Goal: Information Seeking & Learning: Learn about a topic

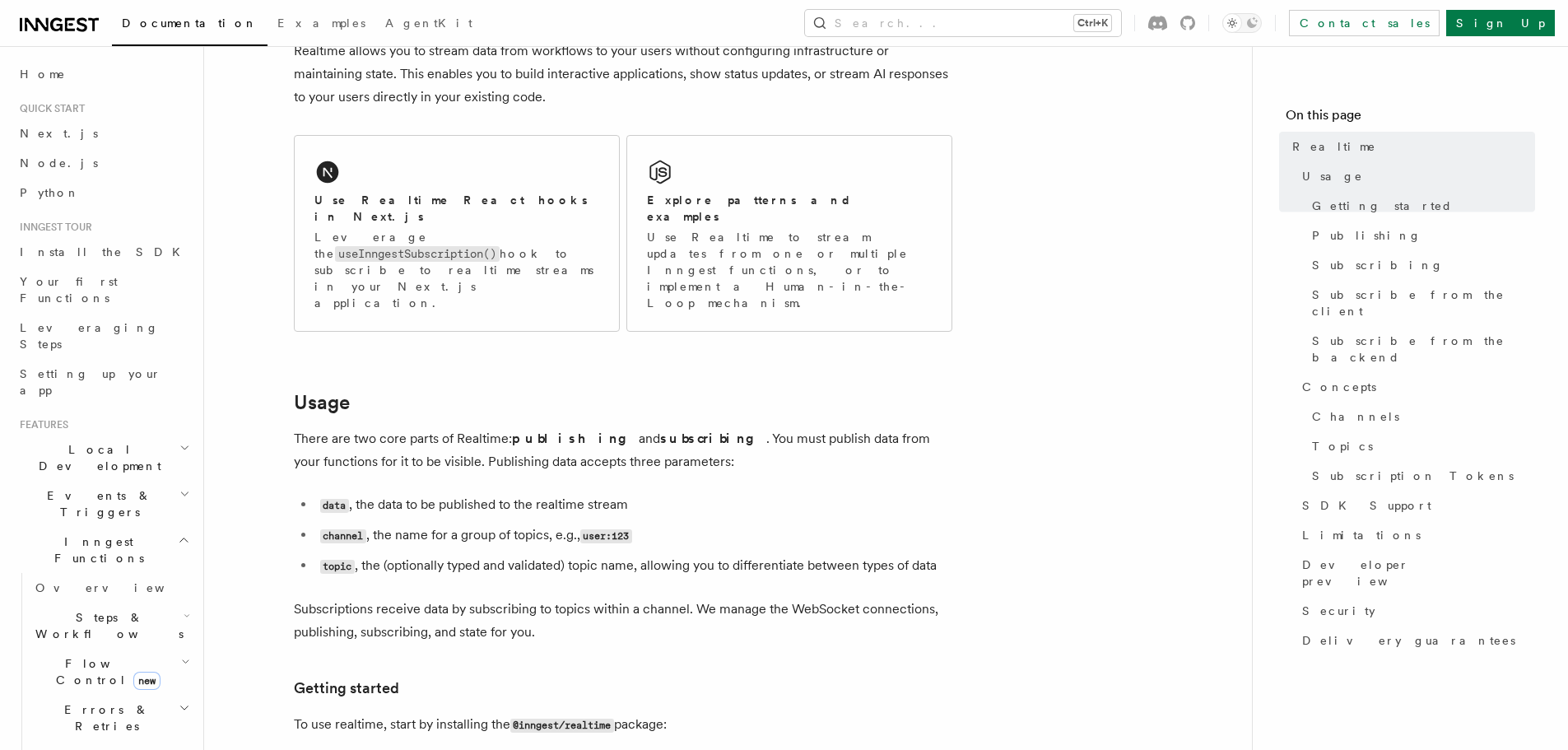
scroll to position [247, 0]
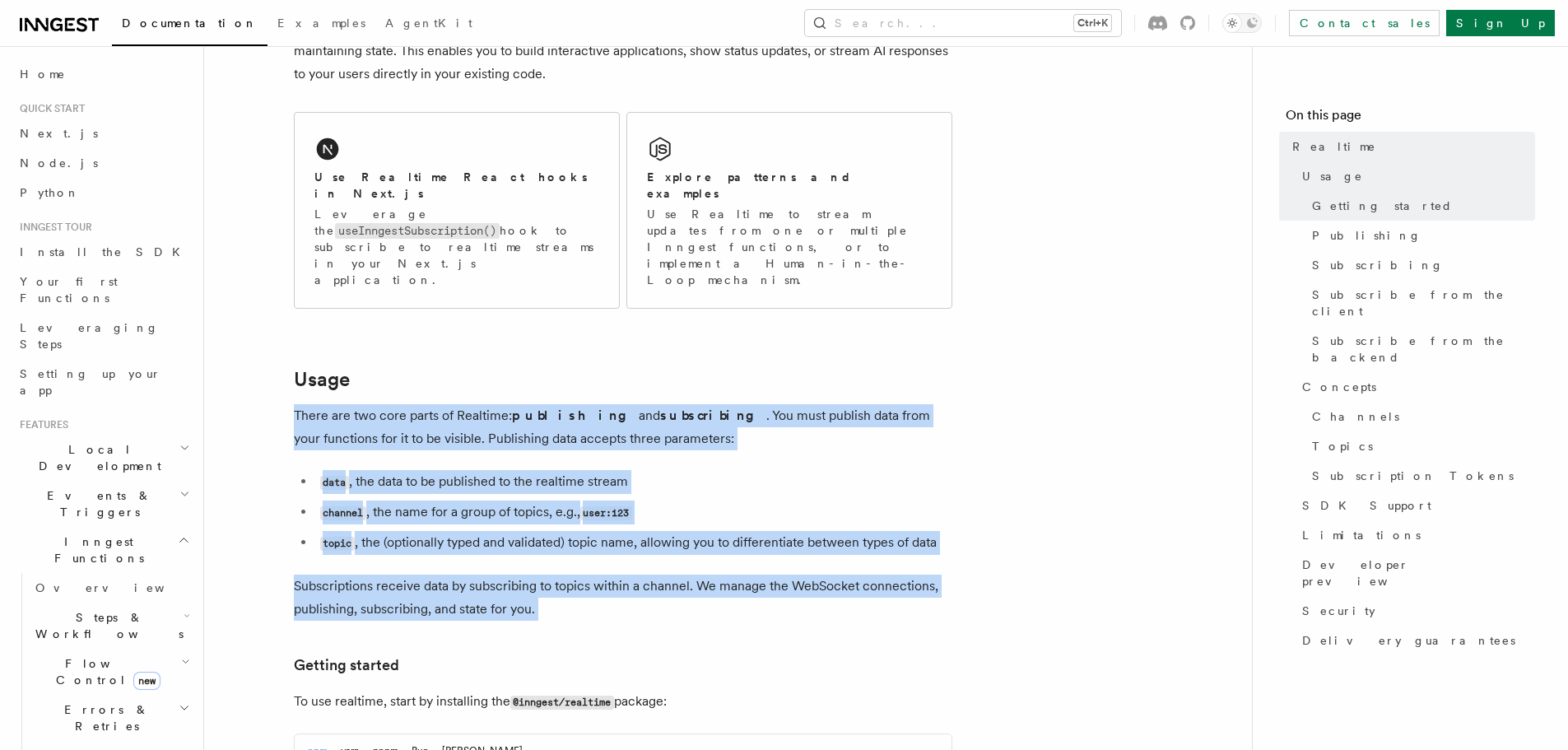
drag, startPoint x: 479, startPoint y: 354, endPoint x: 612, endPoint y: 539, distance: 227.8
copy article "There are two core parts of Realtime: publishing and subscribing . You must pub…"
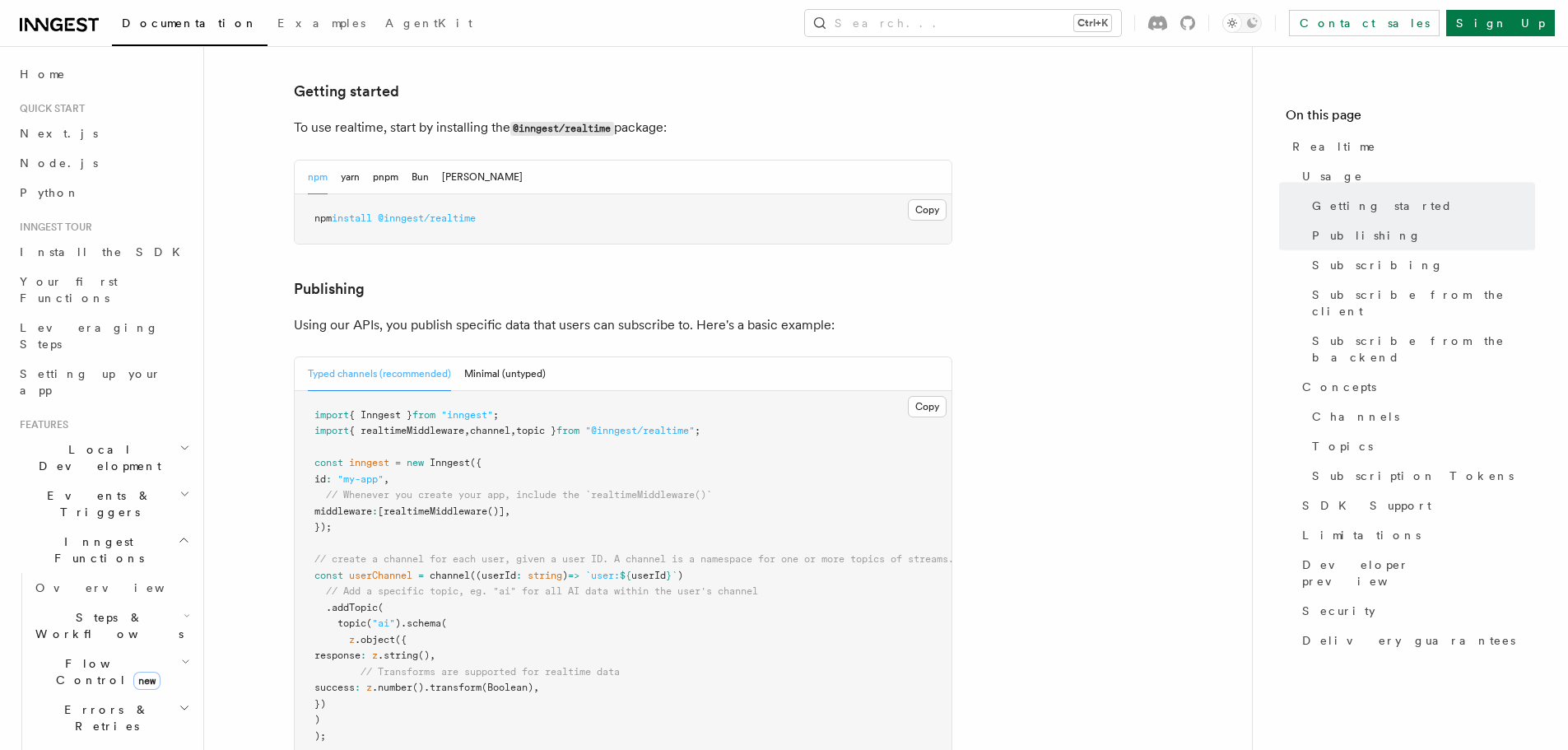
scroll to position [823, 0]
click at [470, 311] on p "Using our APIs, you publish specific data that users can subscribe to. Here's a…" at bounding box center [622, 322] width 658 height 23
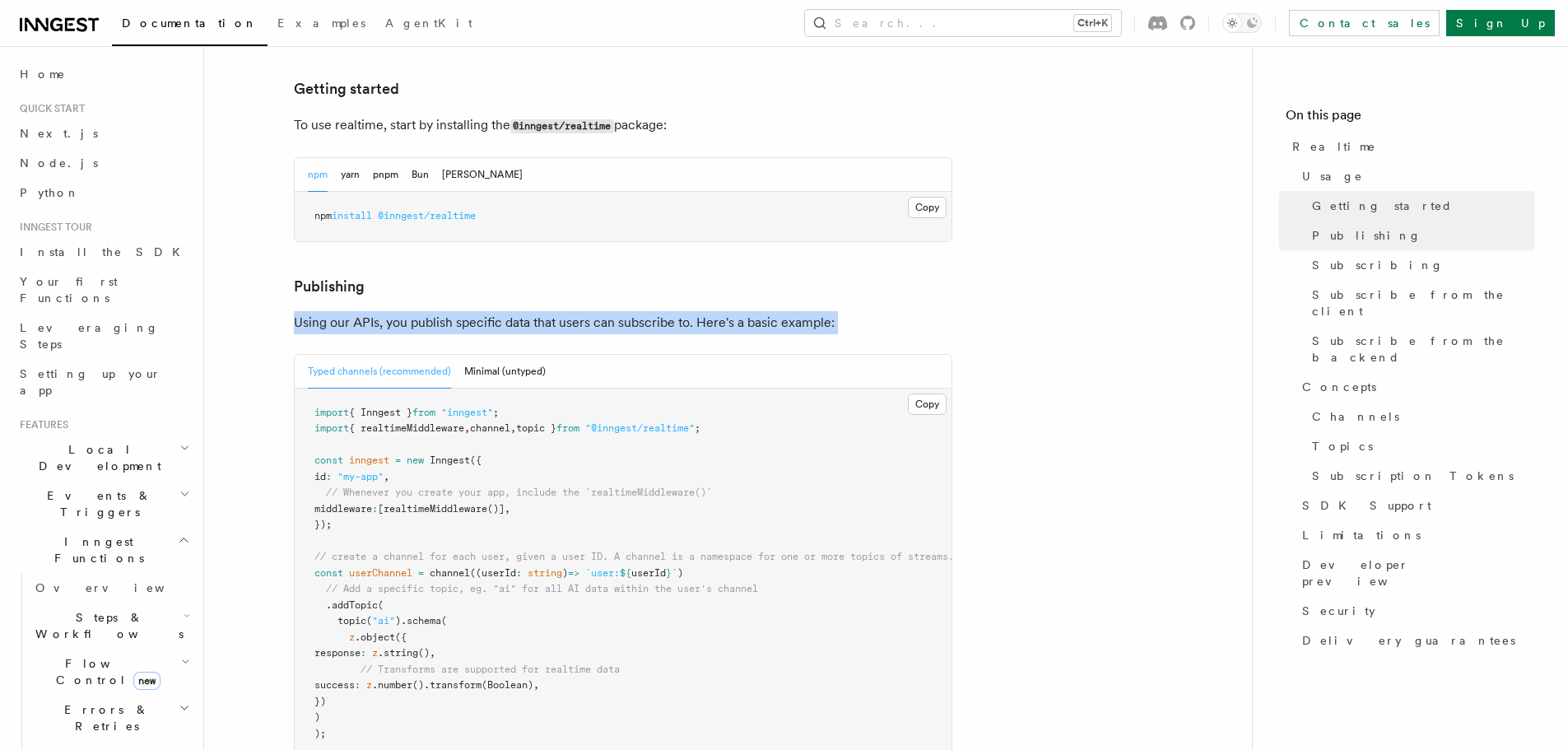
click at [470, 311] on p "Using our APIs, you publish specific data that users can subscribe to. Here's a…" at bounding box center [622, 322] width 658 height 23
copy article "Using our APIs, you publish specific data that users can subscribe to. Here's a…"
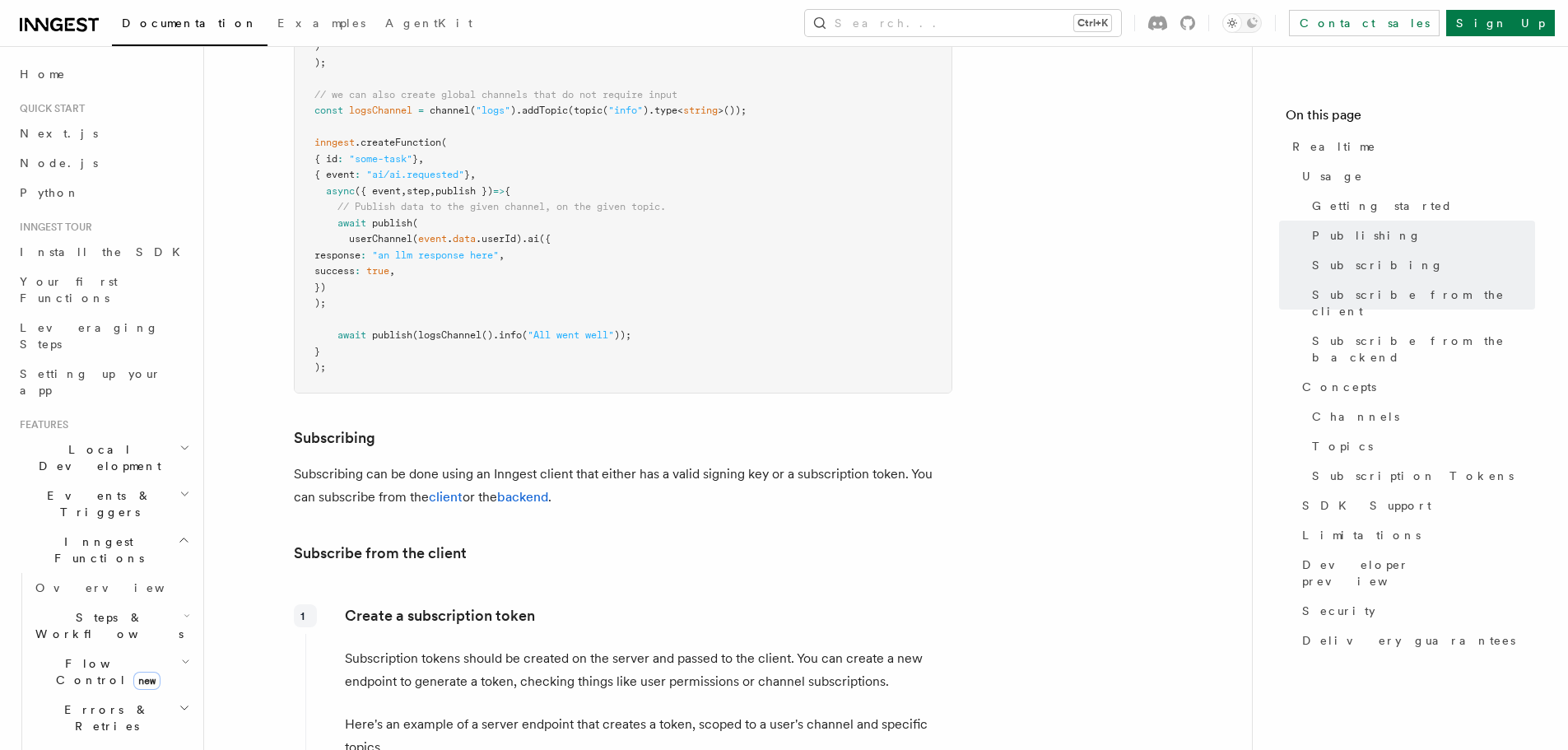
scroll to position [1647, 0]
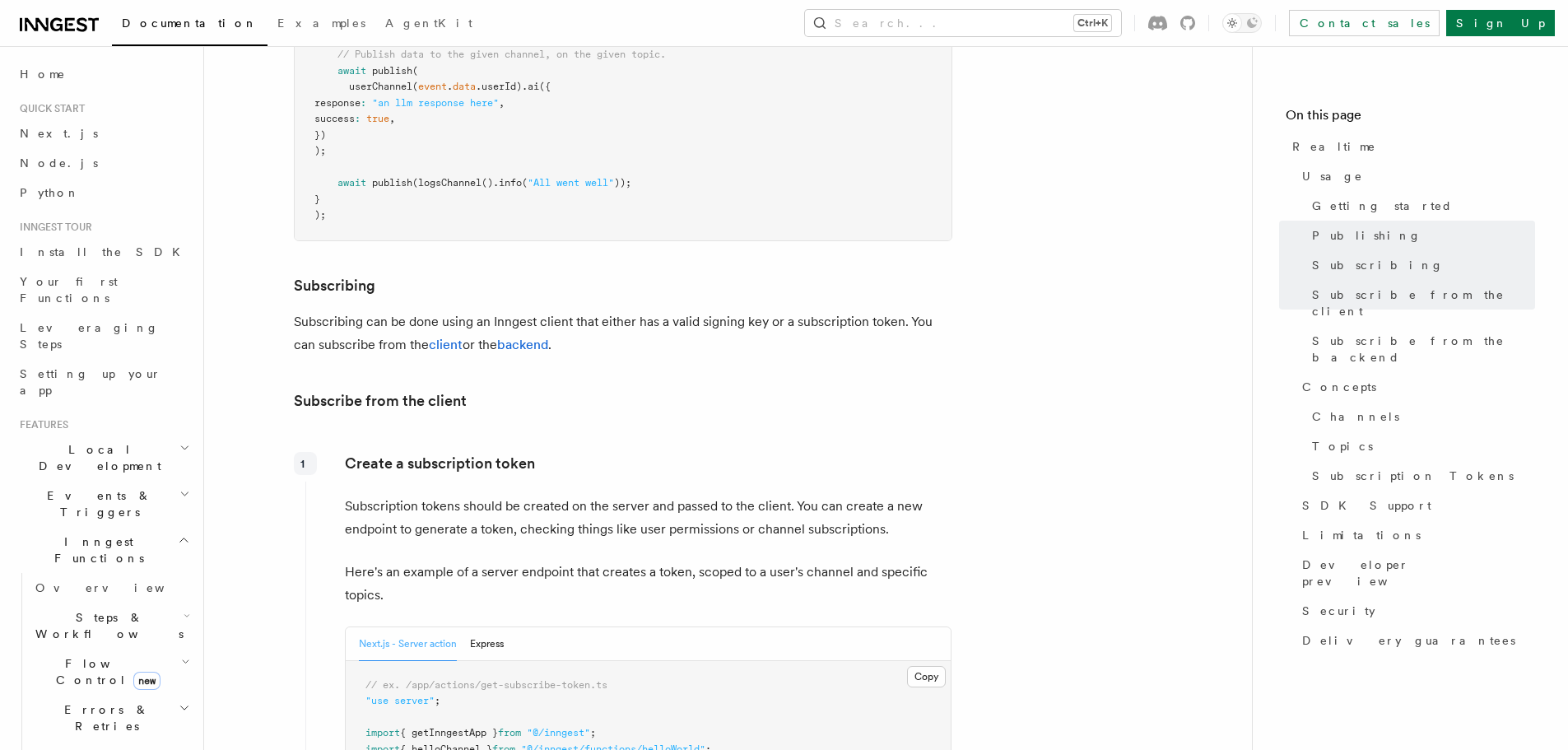
click at [425, 310] on p "Subscribing can be done using an Inngest client that either has a valid signing…" at bounding box center [622, 333] width 658 height 46
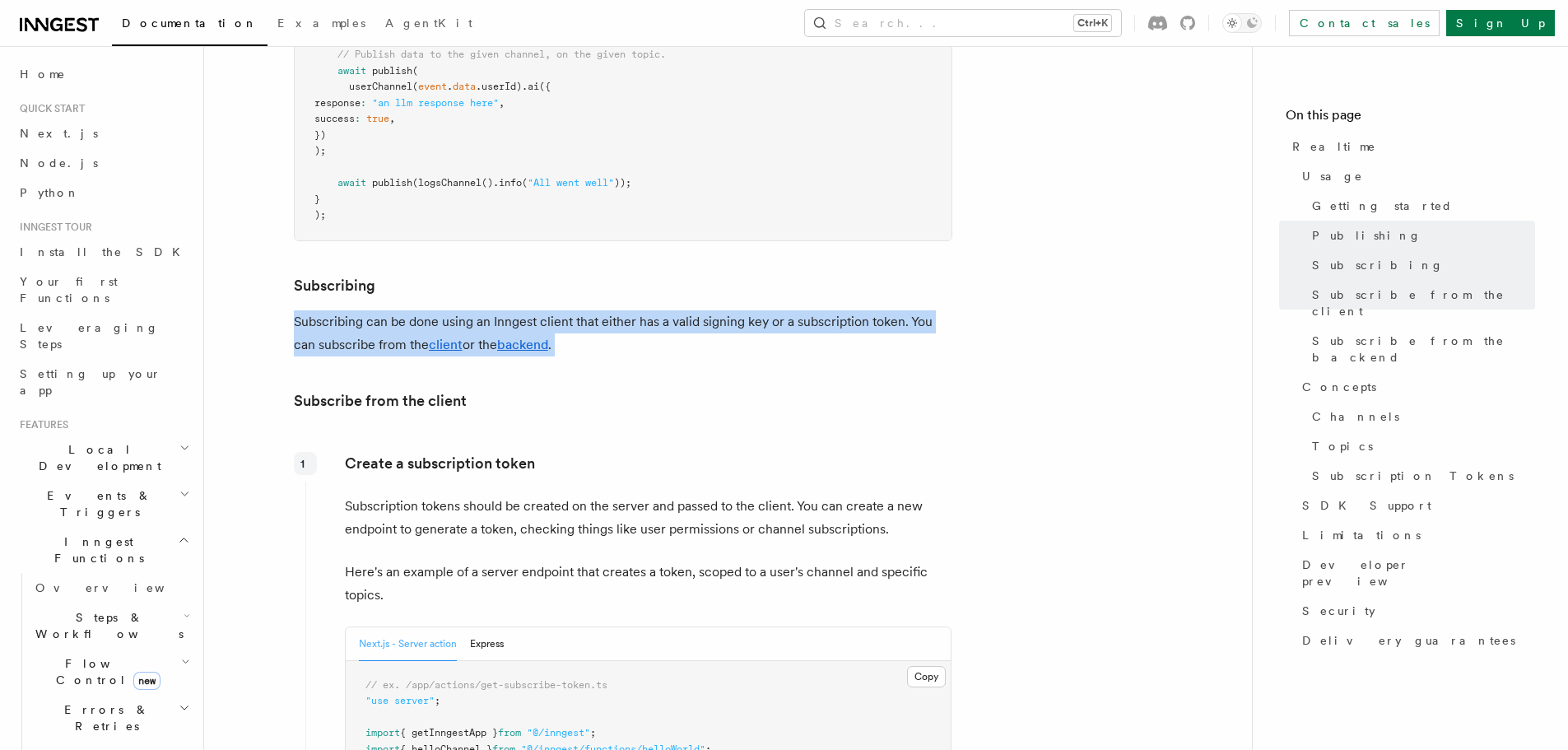
click at [425, 310] on p "Subscribing can be done using an Inngest client that either has a valid signing…" at bounding box center [622, 333] width 658 height 46
copy article "Subscribing can be done using an Inngest client that either has a valid signing…"
click at [643, 313] on p "Subscribing can be done using an Inngest client that either has a valid signing…" at bounding box center [622, 333] width 658 height 46
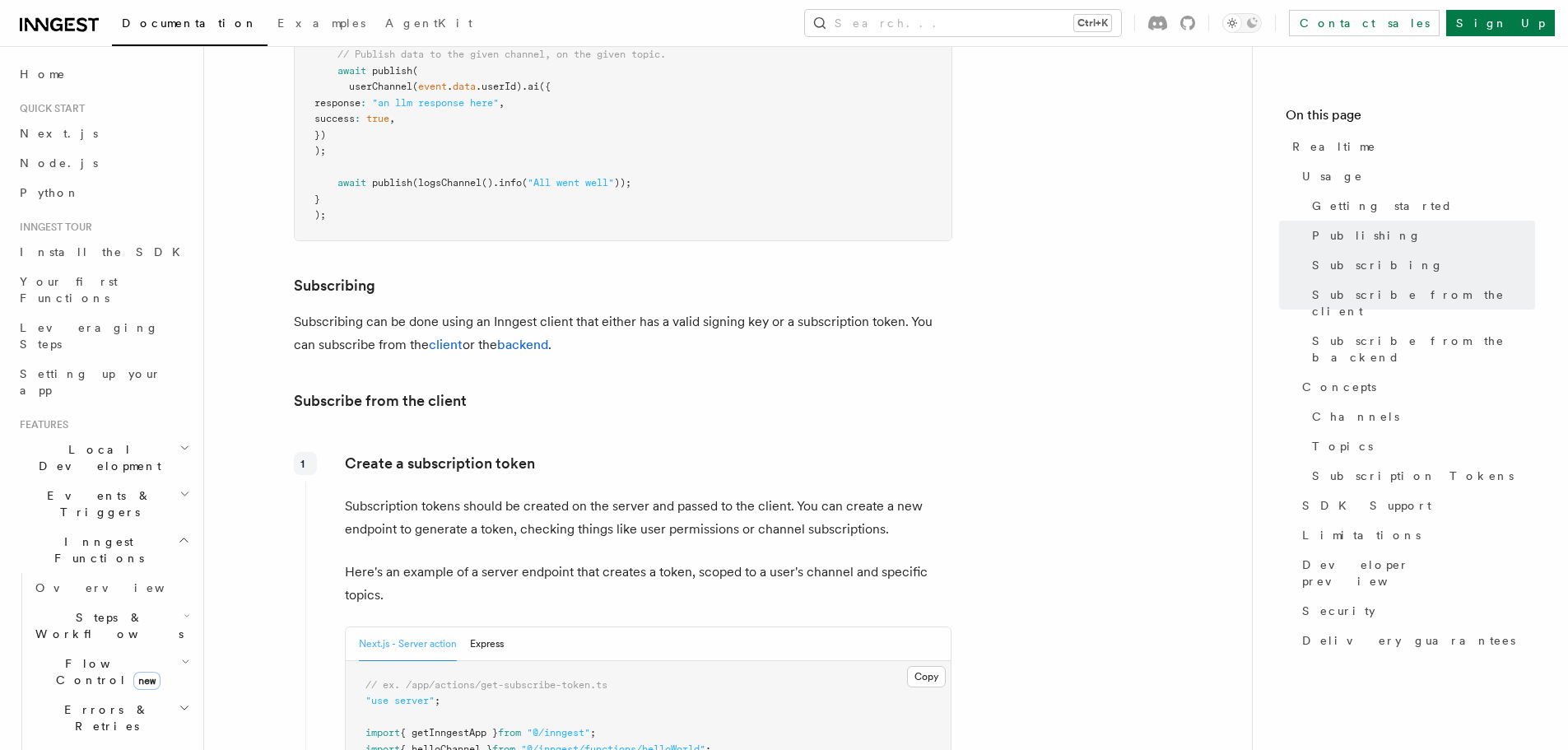
scroll to position [1812, 0]
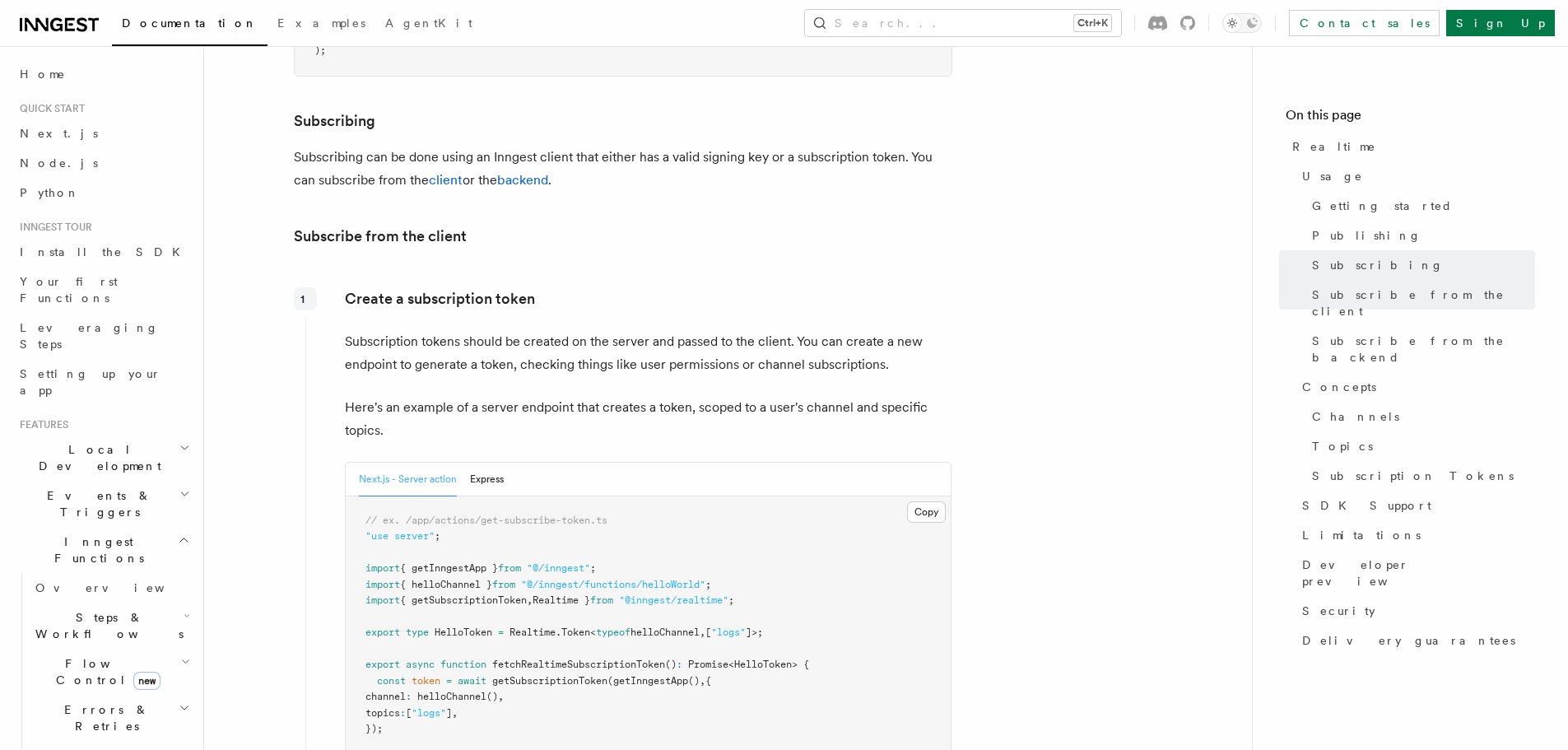
click at [487, 330] on p "Subscription tokens should be created on the server and passed to the client. Y…" at bounding box center [648, 352] width 606 height 46
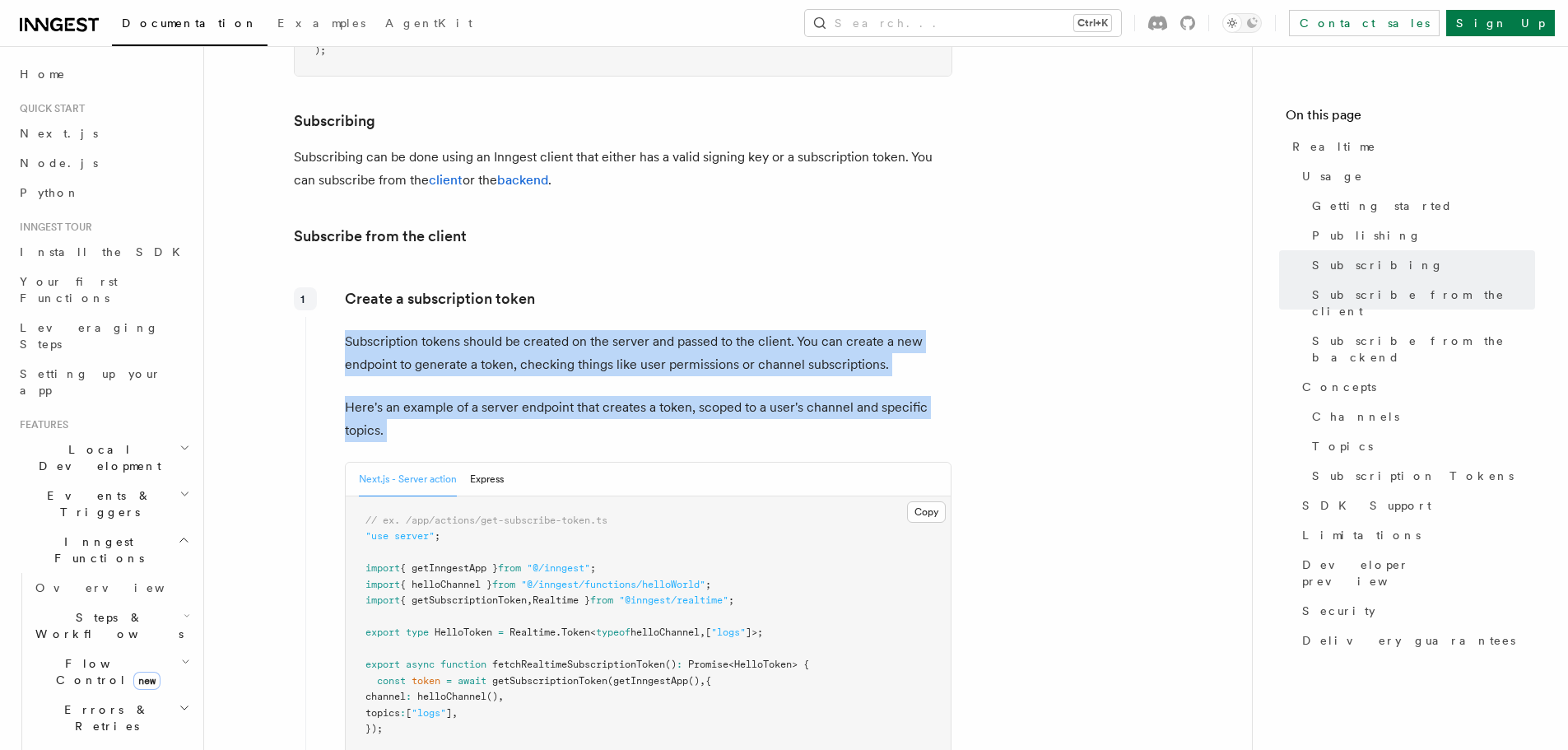
drag, startPoint x: 487, startPoint y: 302, endPoint x: 489, endPoint y: 369, distance: 67.0
click at [489, 369] on div "Create a subscription token Subscription tokens should be created on the server…" at bounding box center [628, 552] width 647 height 543
copy div "Subscription tokens should be created on the server and passed to the client. Y…"
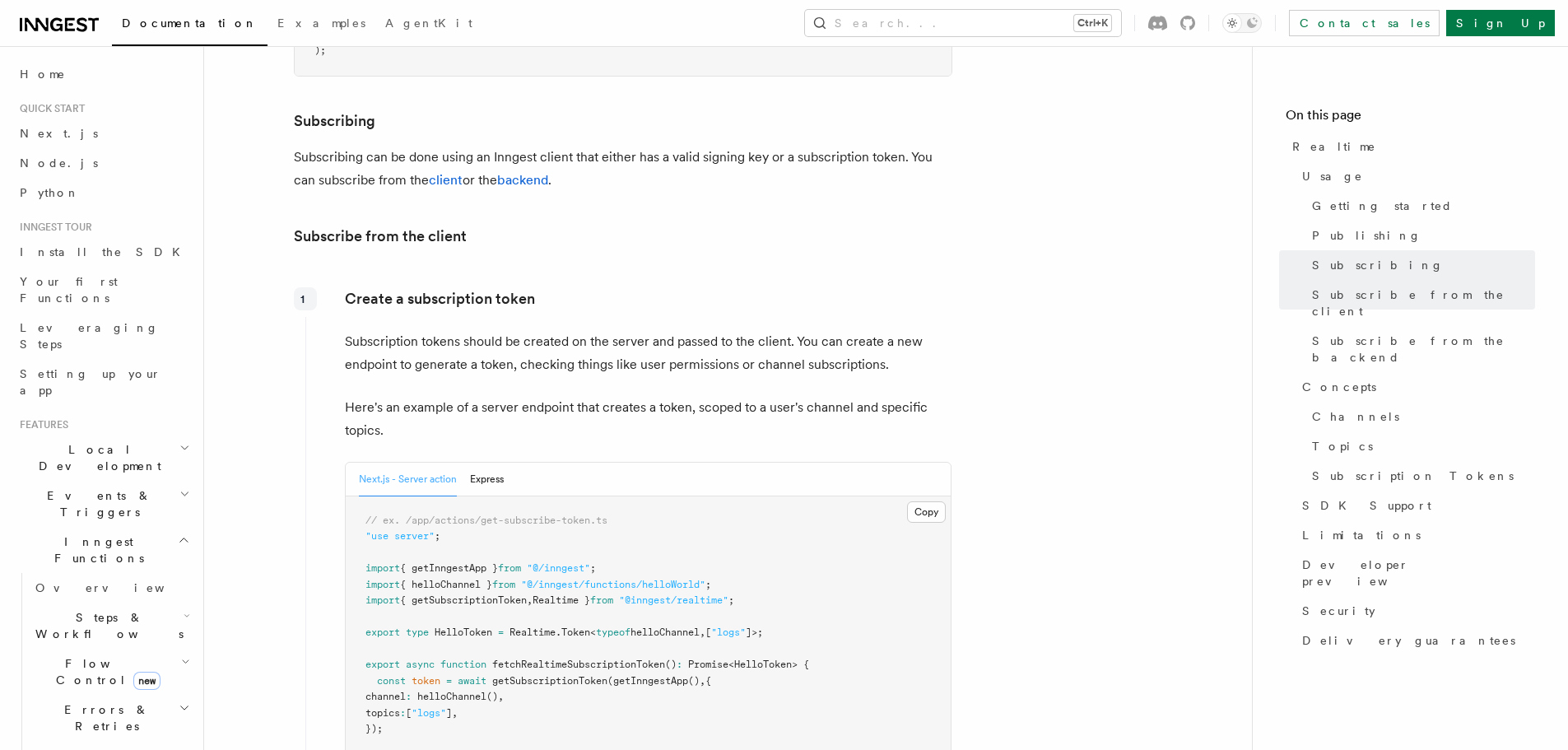
click at [888, 225] on h3 "Subscribe from the client" at bounding box center [622, 236] width 658 height 23
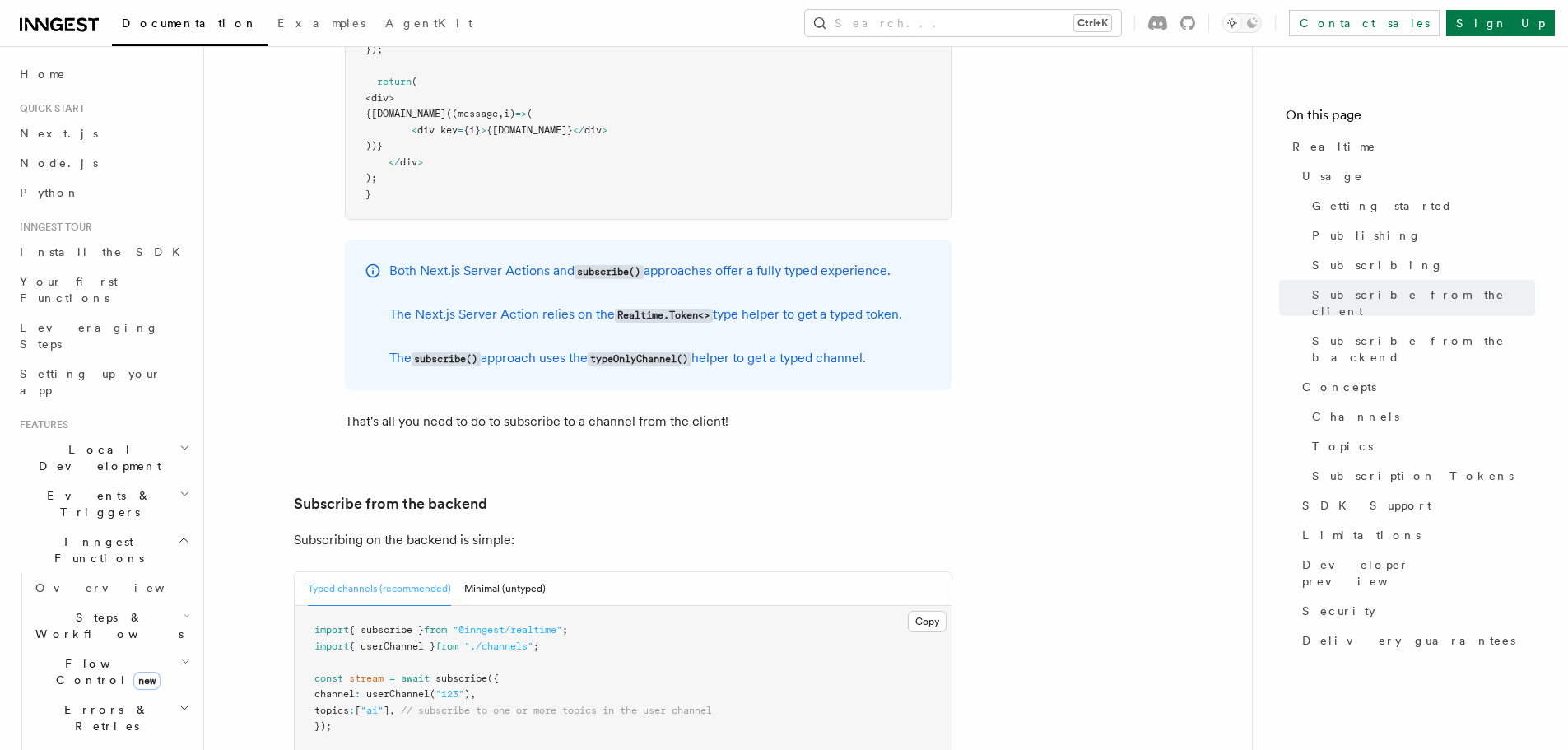
scroll to position [2964, 0]
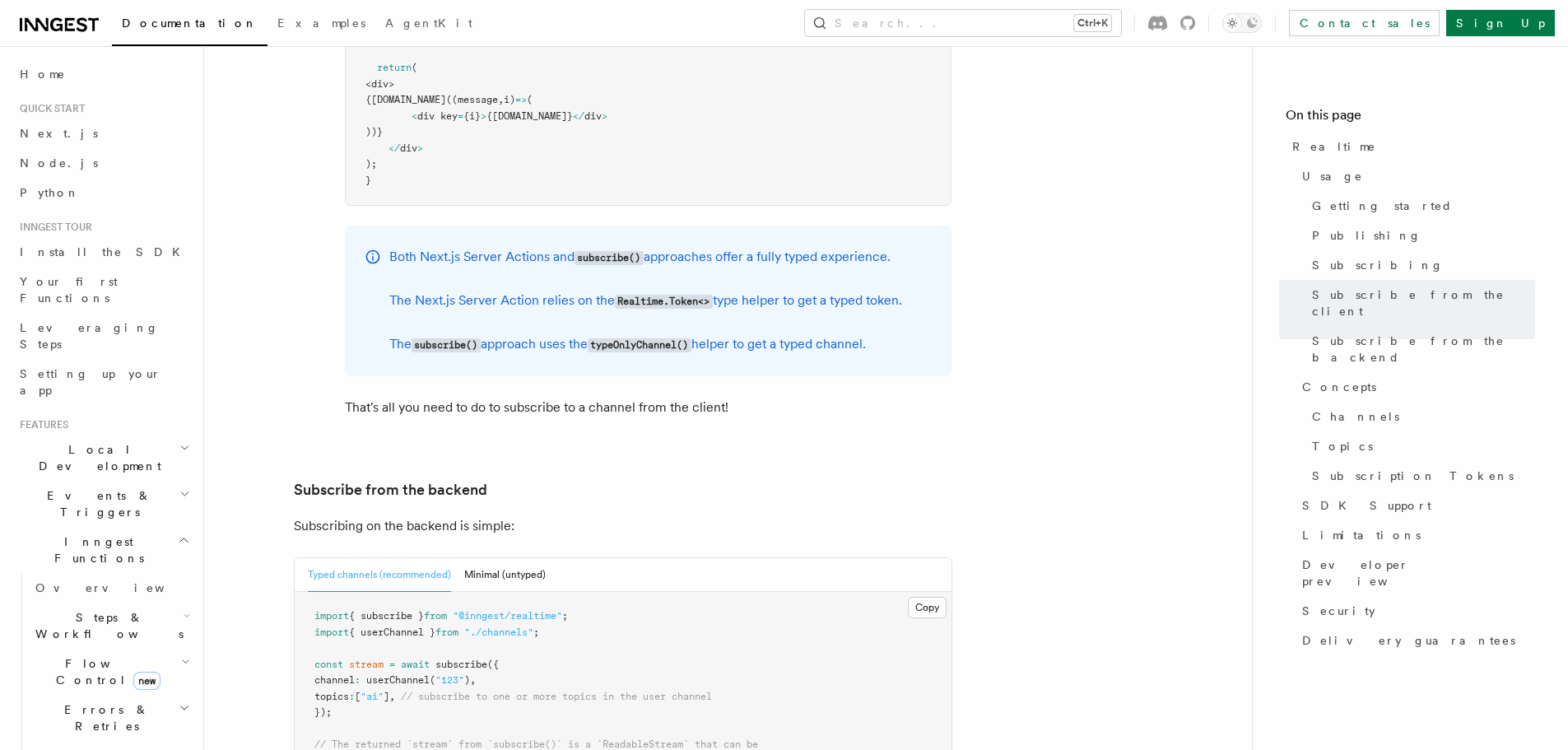
click at [543, 245] on p "Both Next.js Server Actions and subscribe() approaches offer a fully typed expe…" at bounding box center [645, 256] width 512 height 24
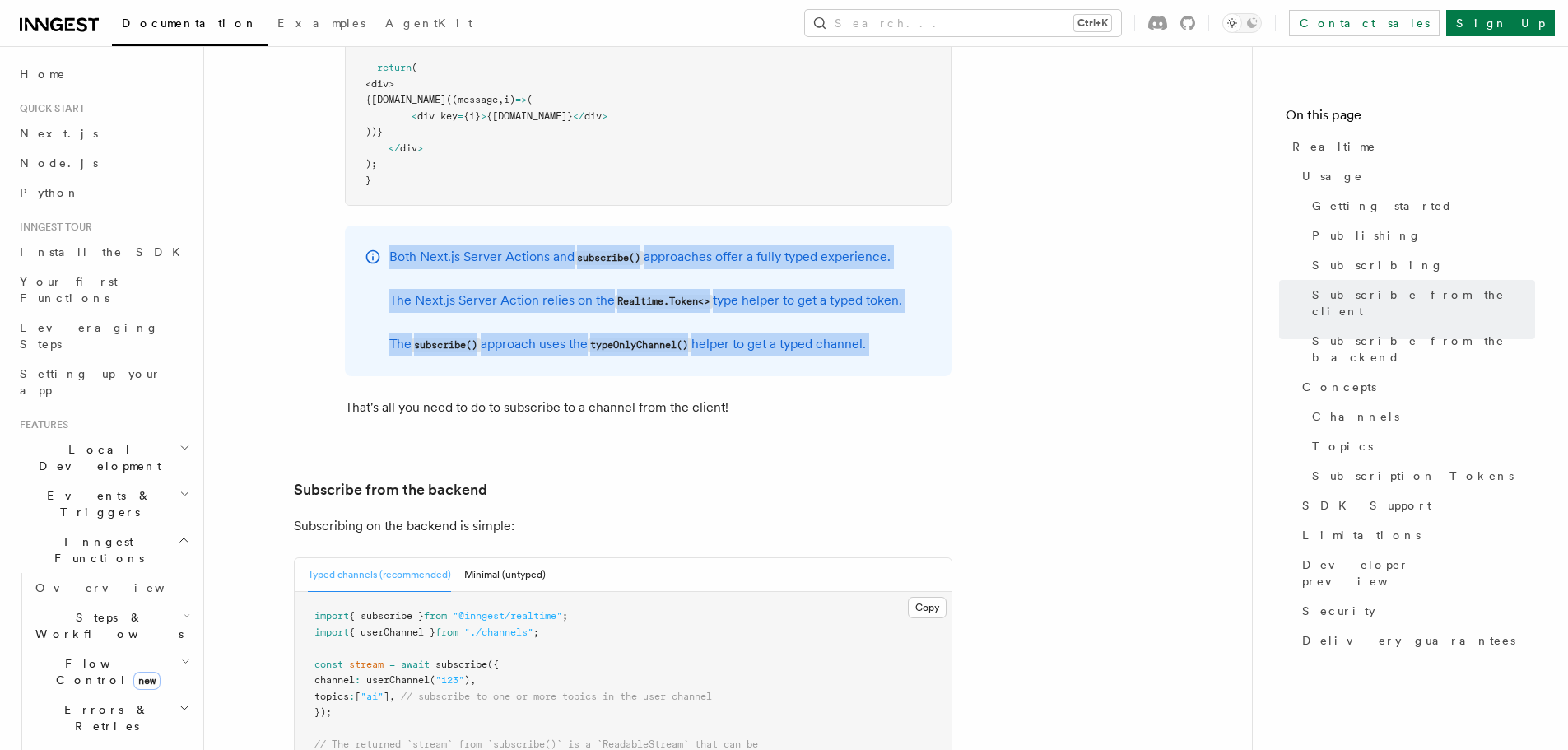
drag, startPoint x: 543, startPoint y: 230, endPoint x: 569, endPoint y: 305, distance: 79.4
click at [569, 305] on div "Both Next.js Server Actions and subscribe() approaches offer a fully typed expe…" at bounding box center [645, 301] width 512 height 111
click at [748, 396] on p "That's all you need to do to subscribe to a channel from the client!" at bounding box center [648, 407] width 606 height 23
copy article "Both Next.js Server Actions and subscribe() approaches offer a fully typed expe…"
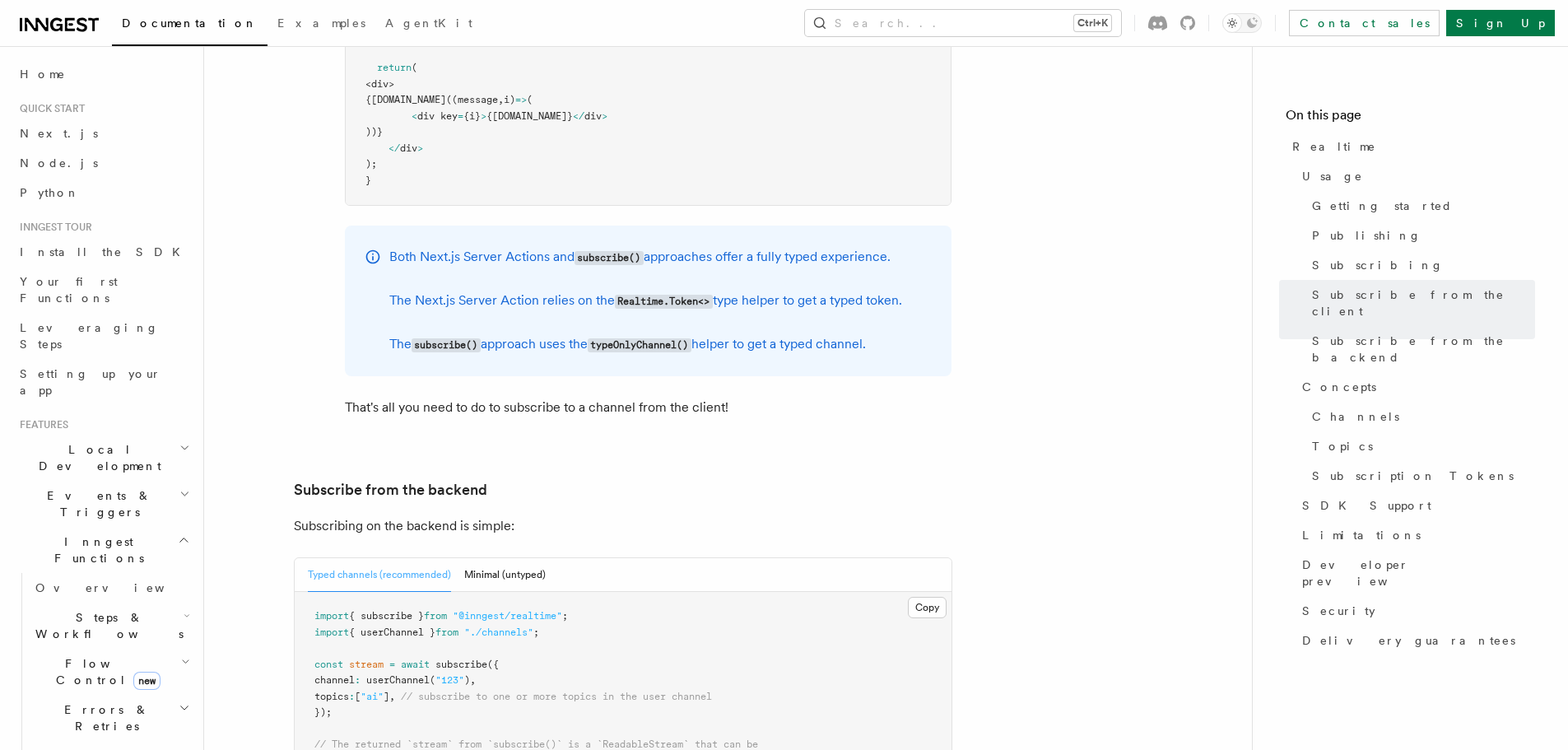
click at [800, 419] on article "Features Realtime TypeScript SDK v3.32.0+ Go SDK v0.9.0+ Realtime is currently …" at bounding box center [728, 232] width 995 height 6247
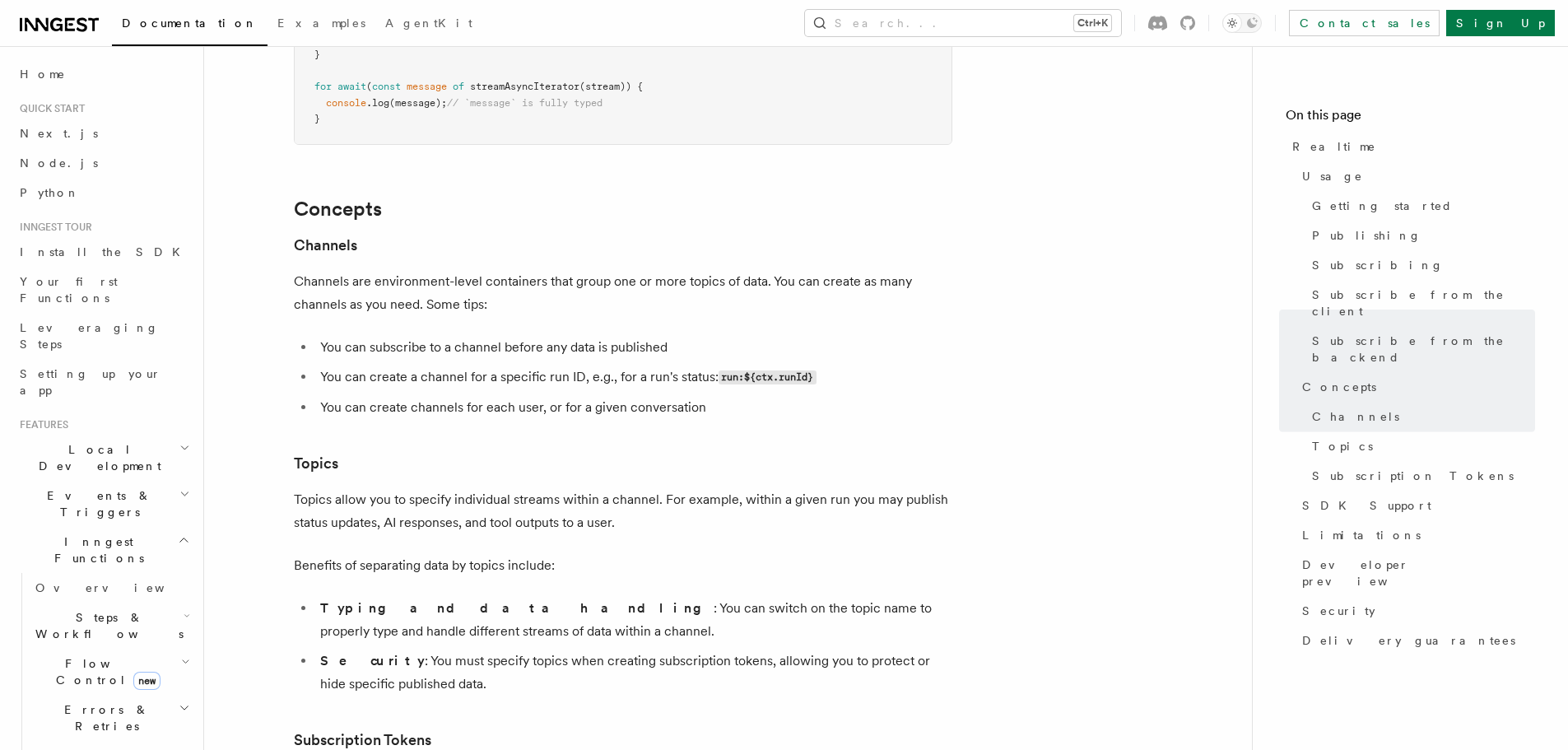
scroll to position [4117, 0]
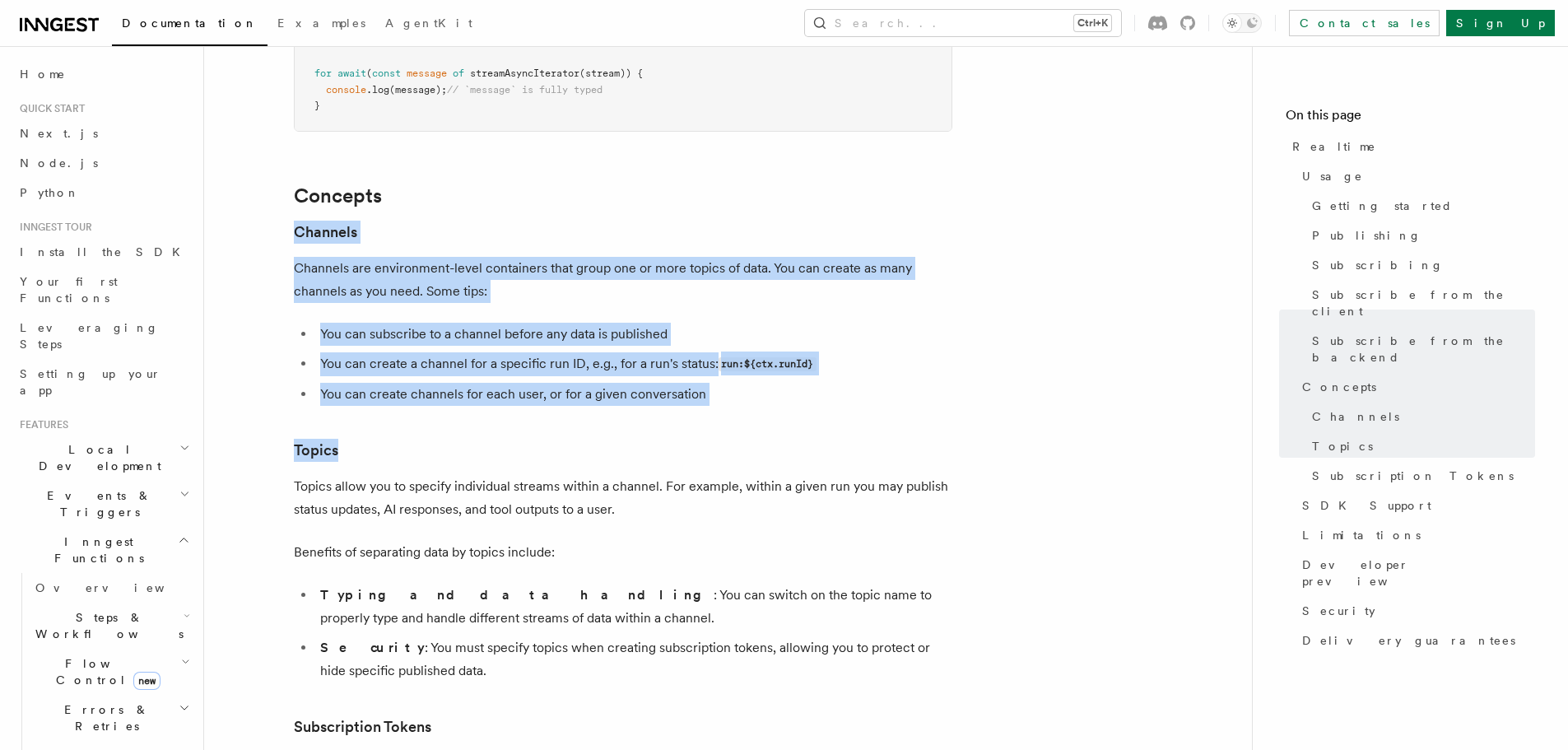
drag, startPoint x: 414, startPoint y: 143, endPoint x: 727, endPoint y: 369, distance: 386.1
copy article "Channels Channels are environment-level containers that group one or more topic…"
click at [724, 383] on li "You can create channels for each user, or for a given conversation" at bounding box center [634, 394] width 637 height 23
copy article "Channels Channels are environment-level containers that group one or more topic…"
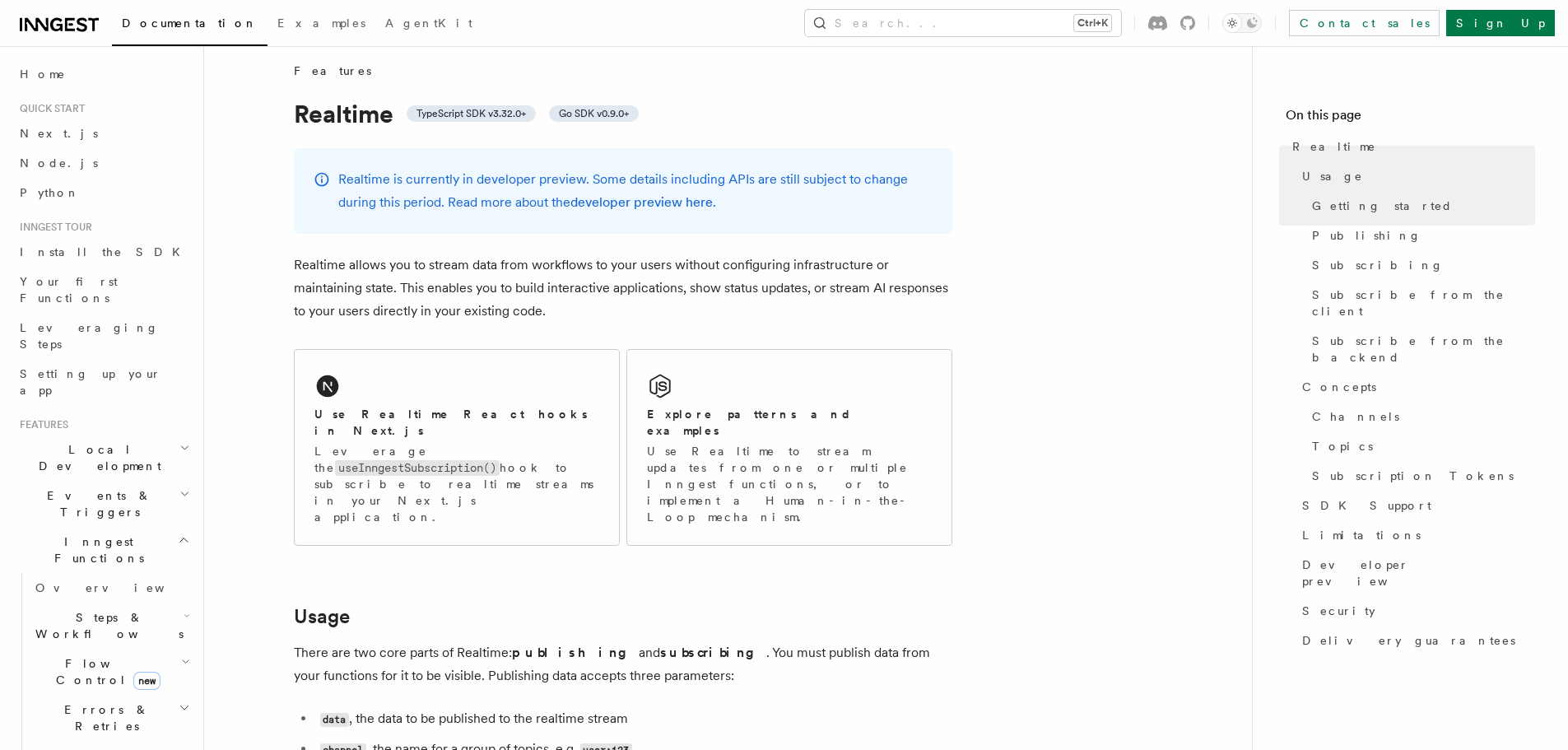
scroll to position [0, 0]
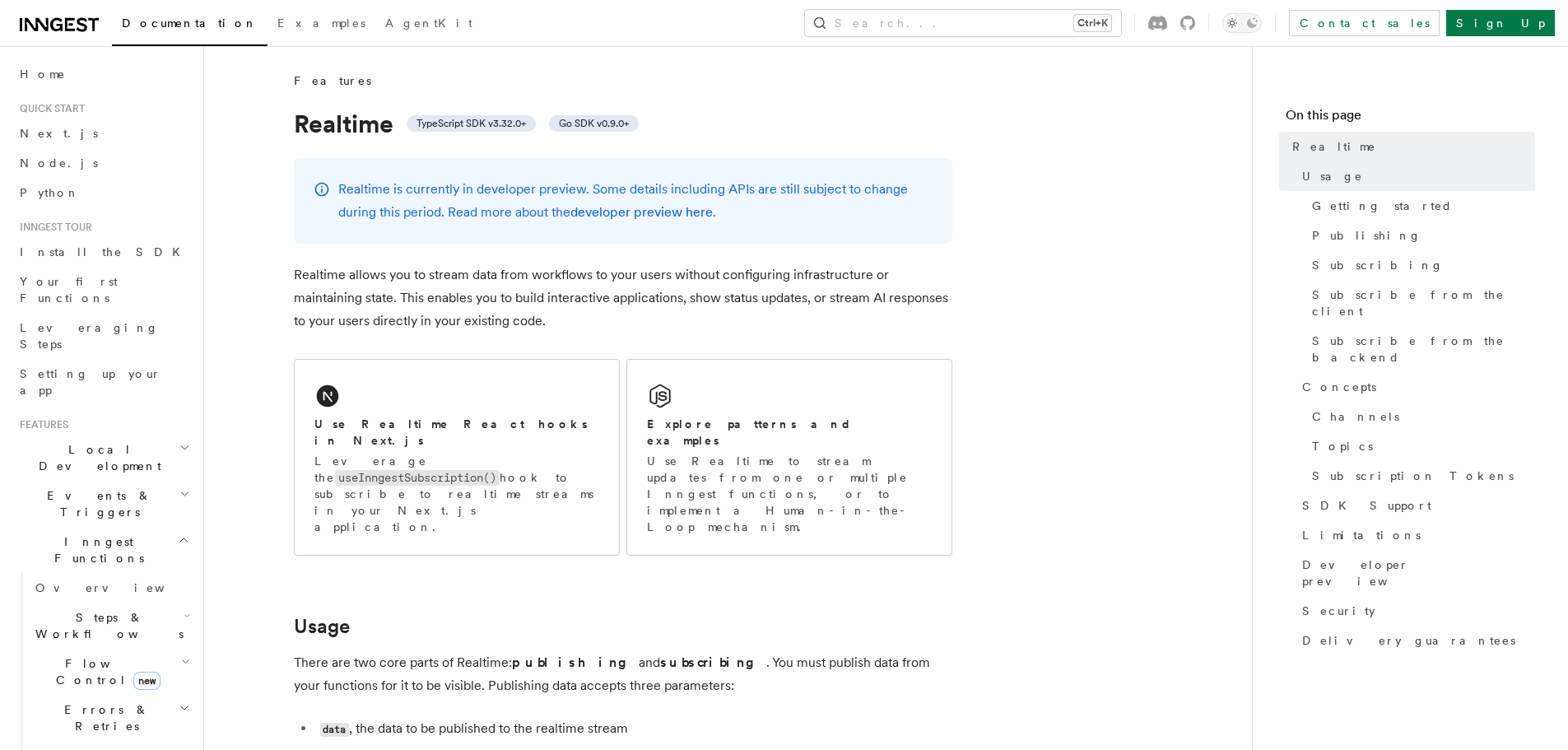
drag, startPoint x: 907, startPoint y: 82, endPoint x: 1052, endPoint y: 171, distance: 170.1
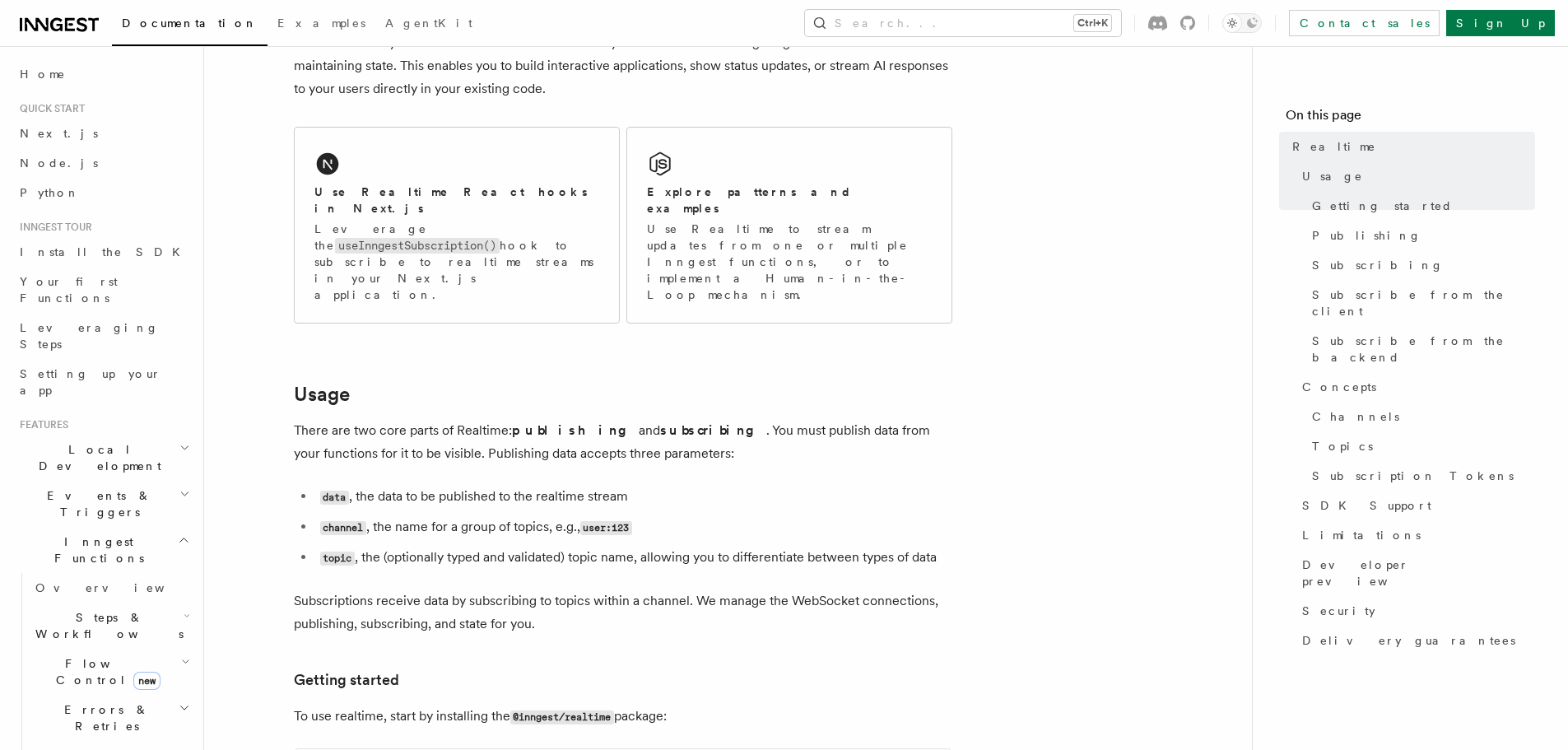
scroll to position [247, 0]
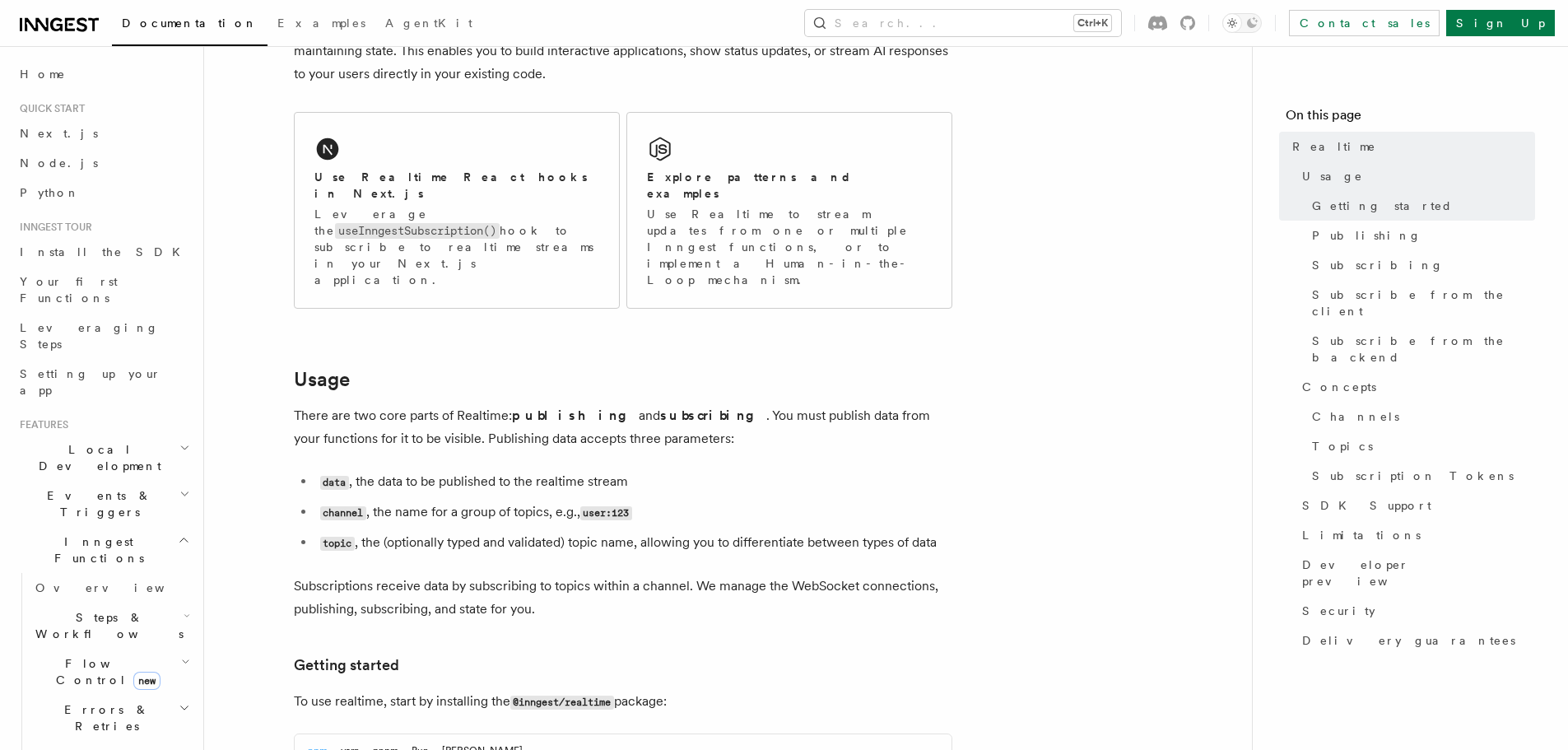
click at [700, 575] on p "Subscriptions receive data by subscribing to topics within a channel. We manage…" at bounding box center [622, 597] width 658 height 46
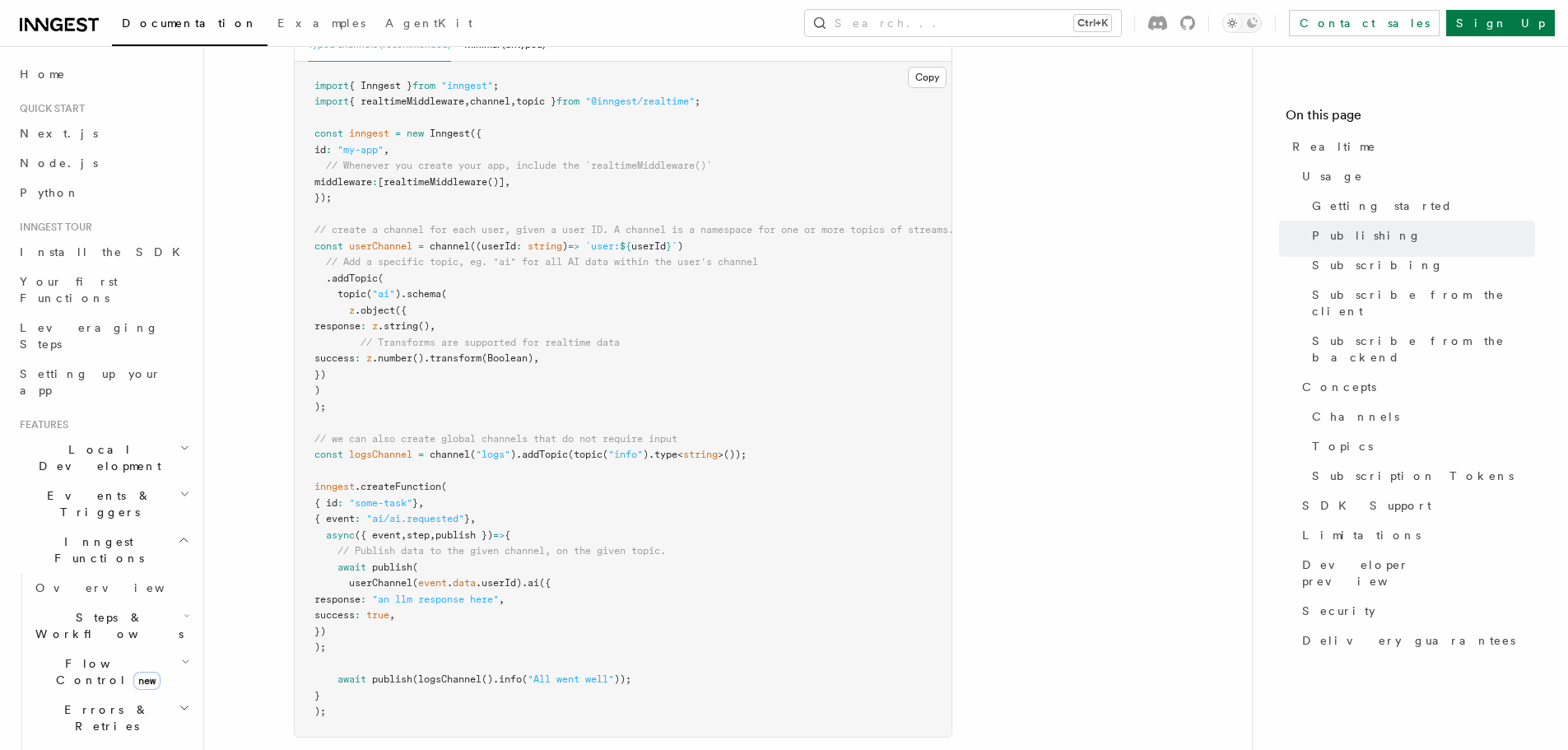
scroll to position [1180, 0]
